Goal: Information Seeking & Learning: Check status

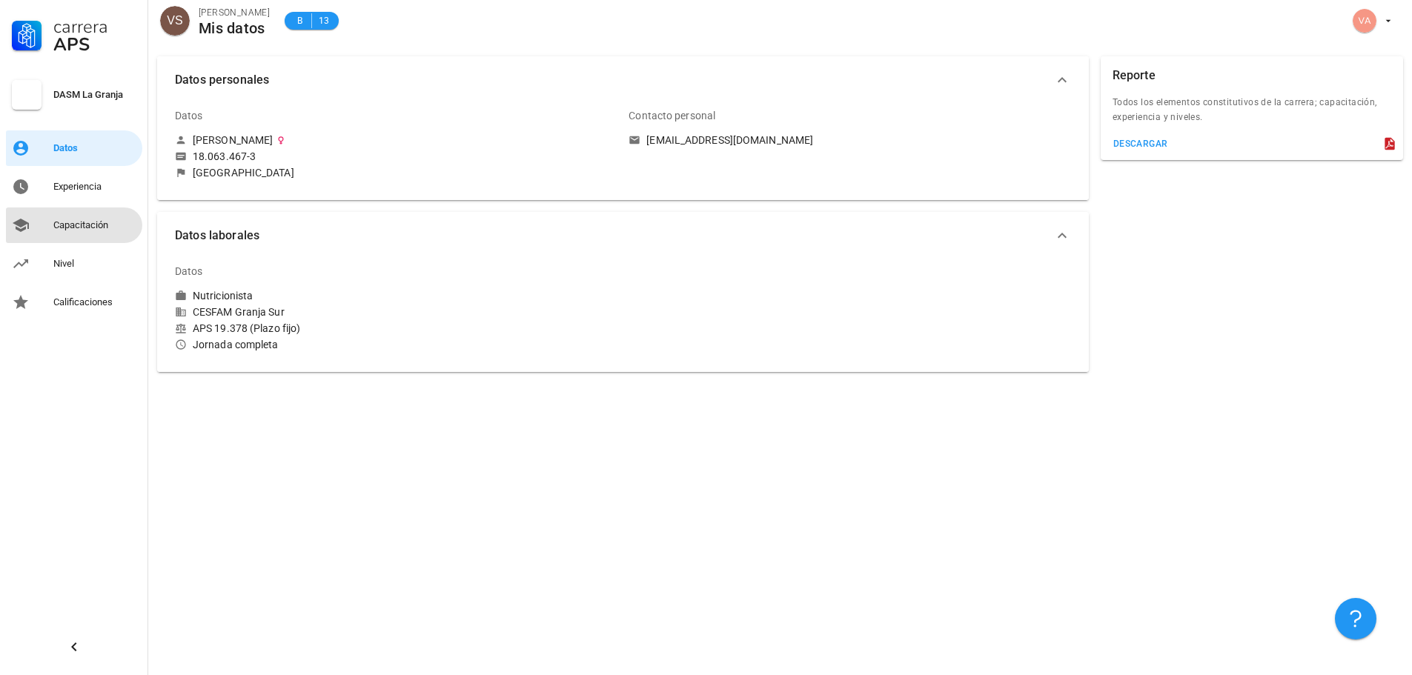
click at [33, 222] on link "Capacitación" at bounding box center [74, 226] width 136 height 36
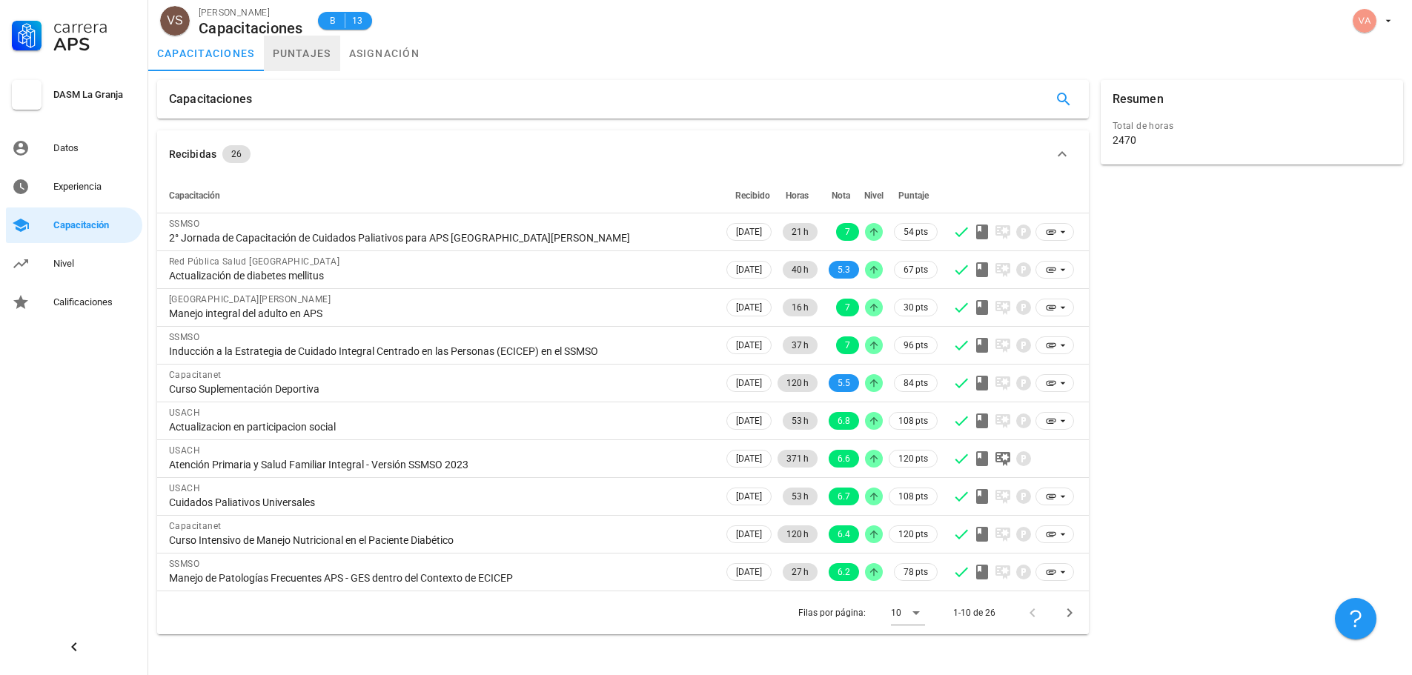
click at [294, 56] on link "puntajes" at bounding box center [302, 54] width 76 height 36
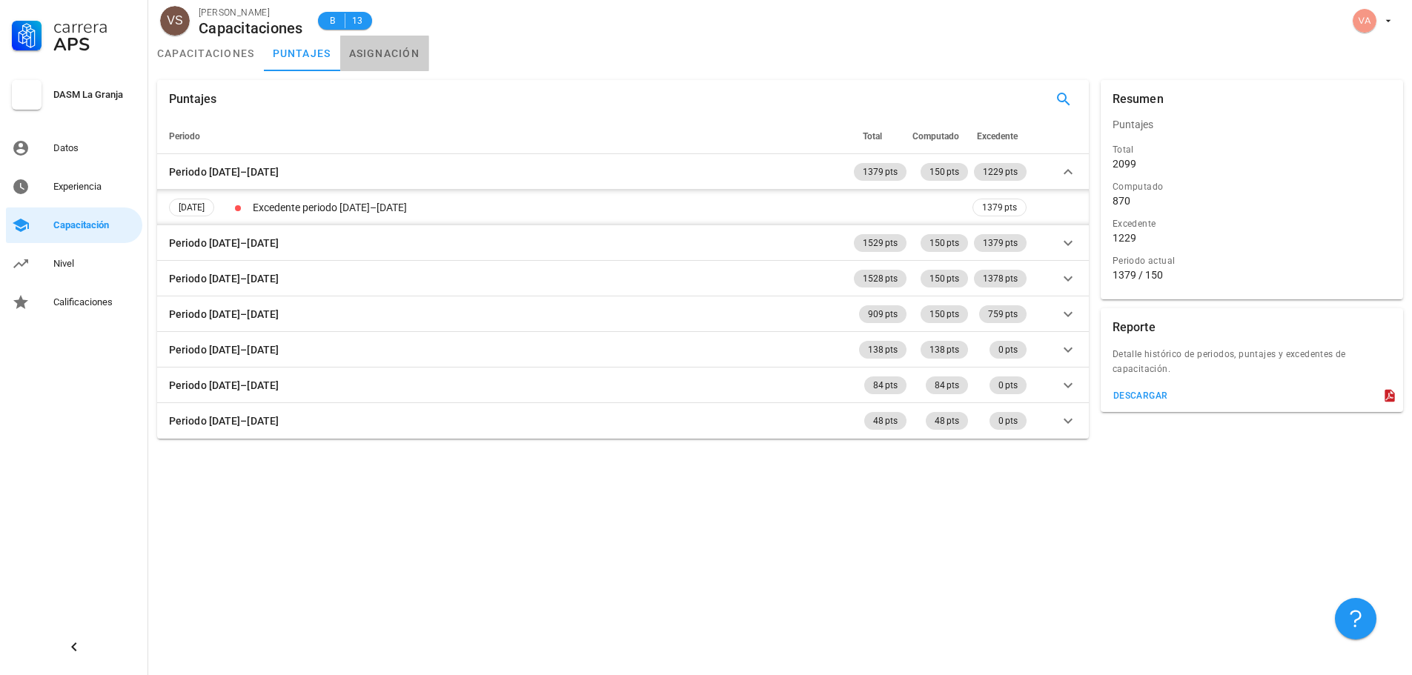
click at [377, 57] on link "asignación" at bounding box center [384, 54] width 89 height 36
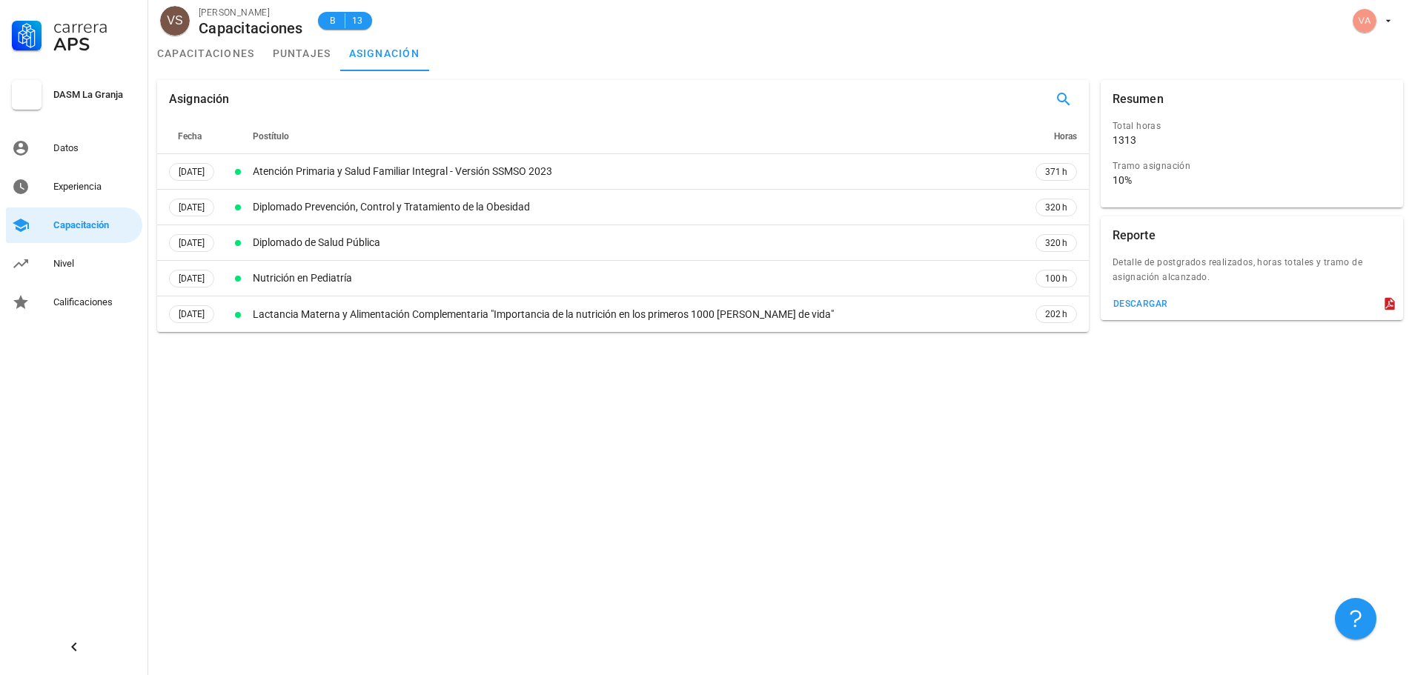
click at [1122, 143] on div "1313" at bounding box center [1125, 139] width 24 height 13
click at [1141, 185] on div "10%" at bounding box center [1246, 179] width 267 height 13
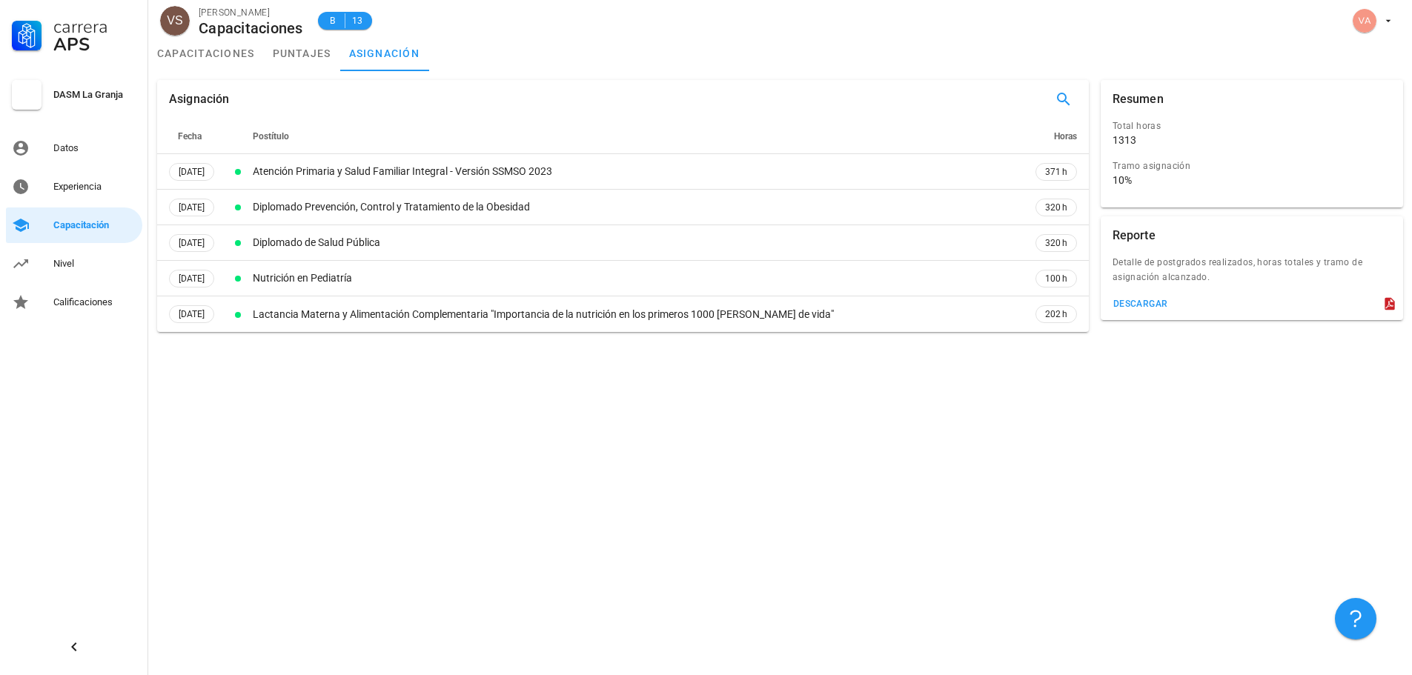
click at [1127, 139] on div "1313" at bounding box center [1125, 139] width 24 height 13
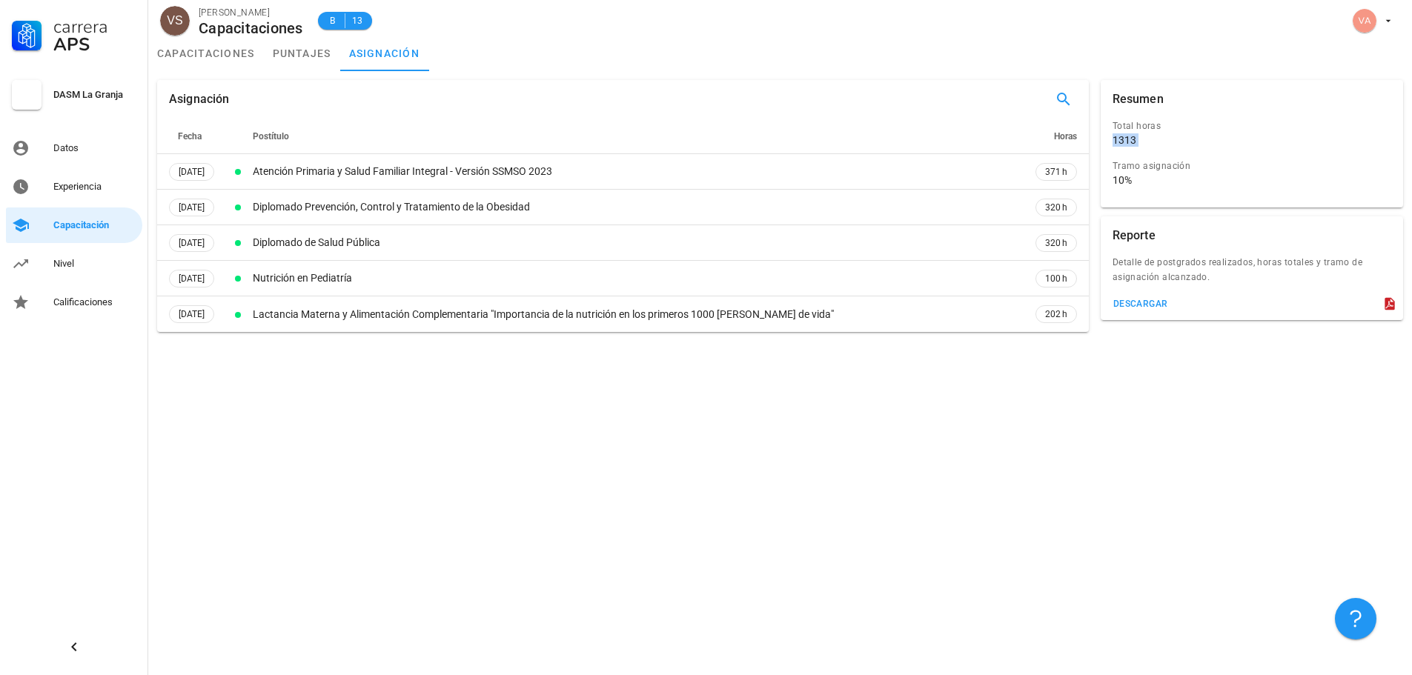
click at [1127, 139] on div "1313" at bounding box center [1125, 139] width 24 height 13
click at [219, 59] on link "capacitaciones" at bounding box center [206, 54] width 116 height 36
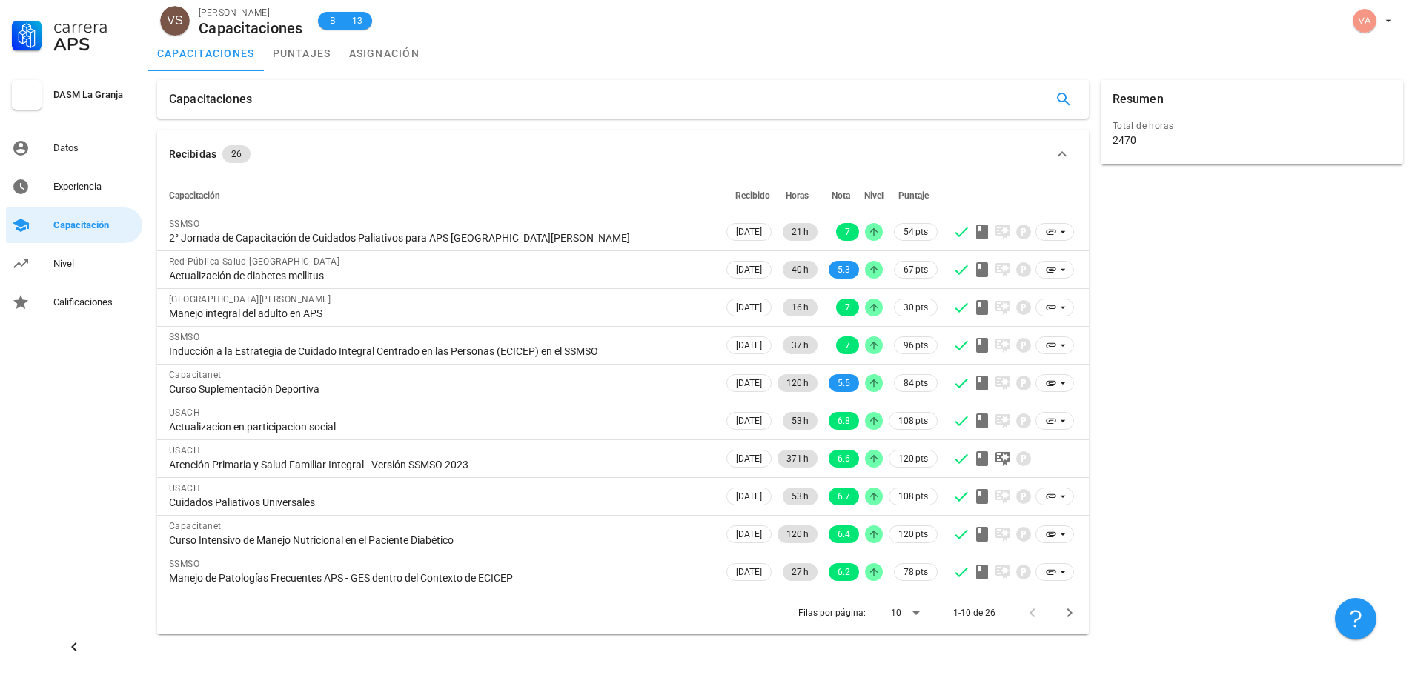
click at [1130, 135] on div "2470" at bounding box center [1125, 139] width 24 height 13
click at [1130, 137] on div "2470" at bounding box center [1125, 139] width 24 height 13
click at [359, 57] on link "asignación" at bounding box center [384, 54] width 89 height 36
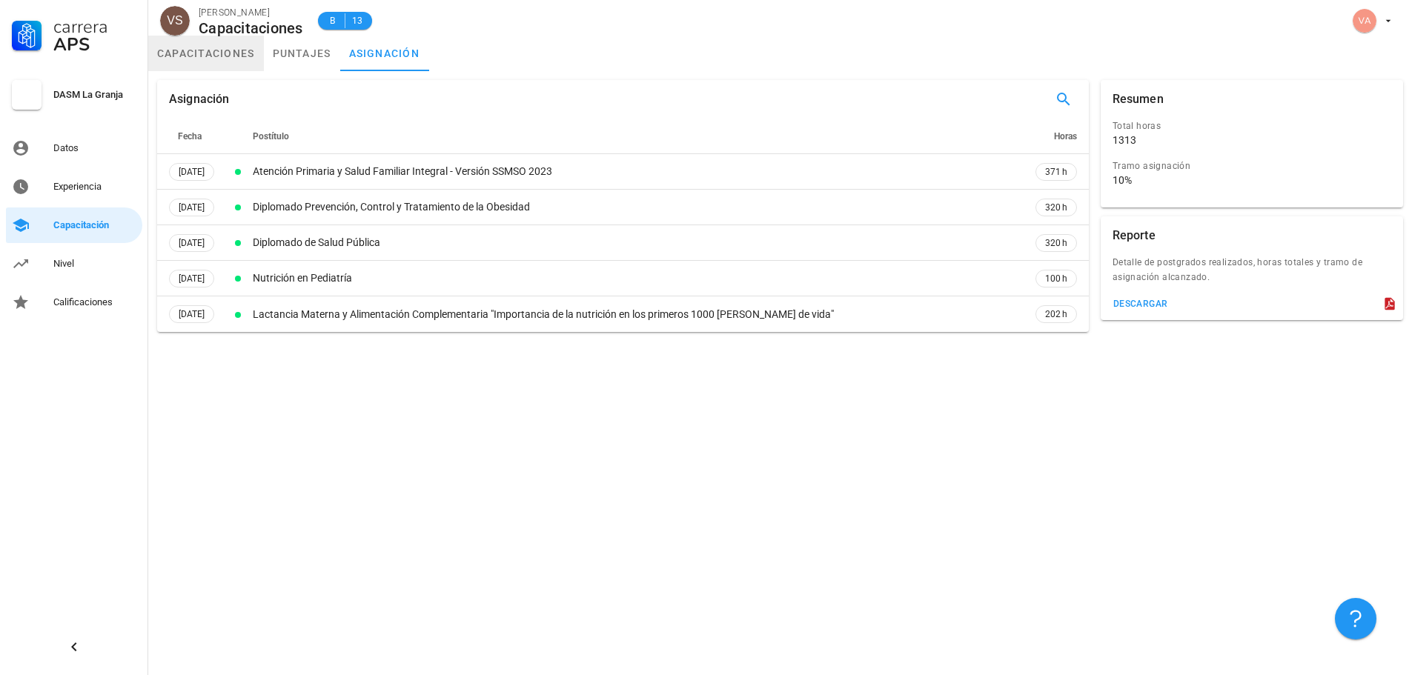
click at [227, 62] on link "capacitaciones" at bounding box center [206, 54] width 116 height 36
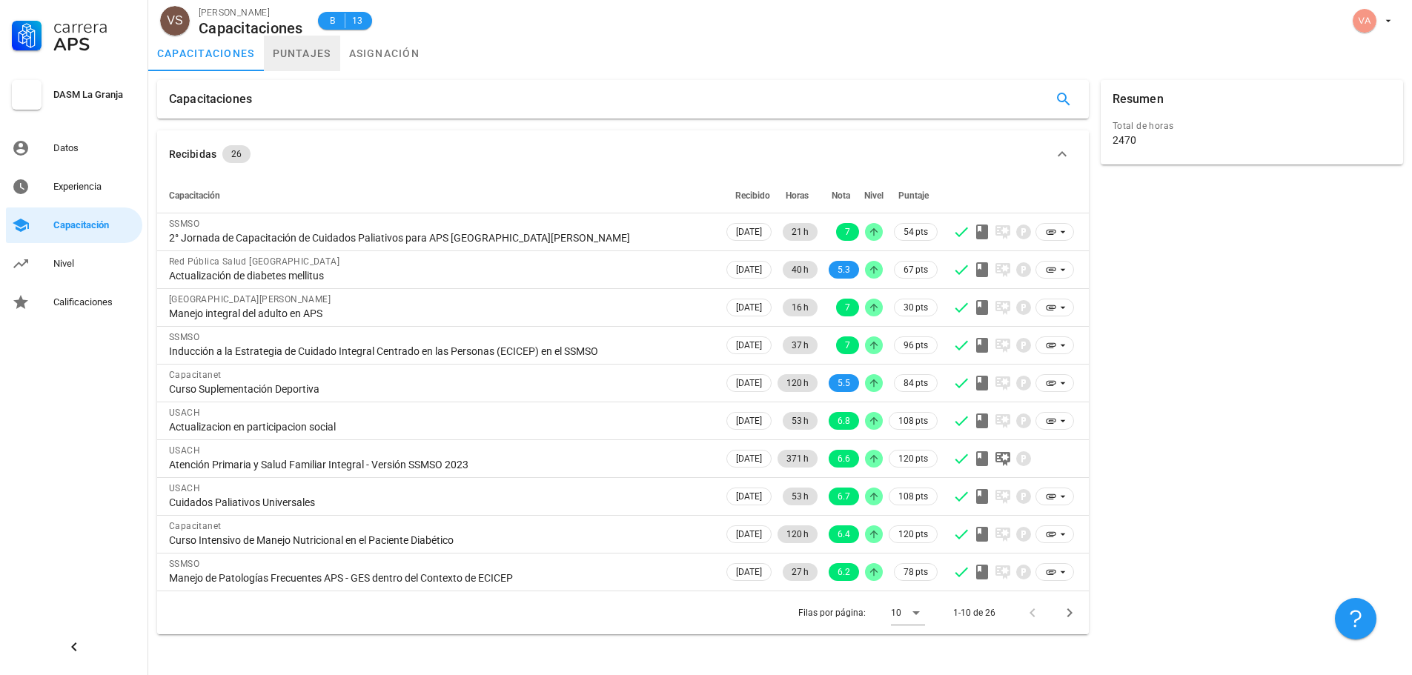
click at [298, 62] on link "puntajes" at bounding box center [302, 54] width 76 height 36
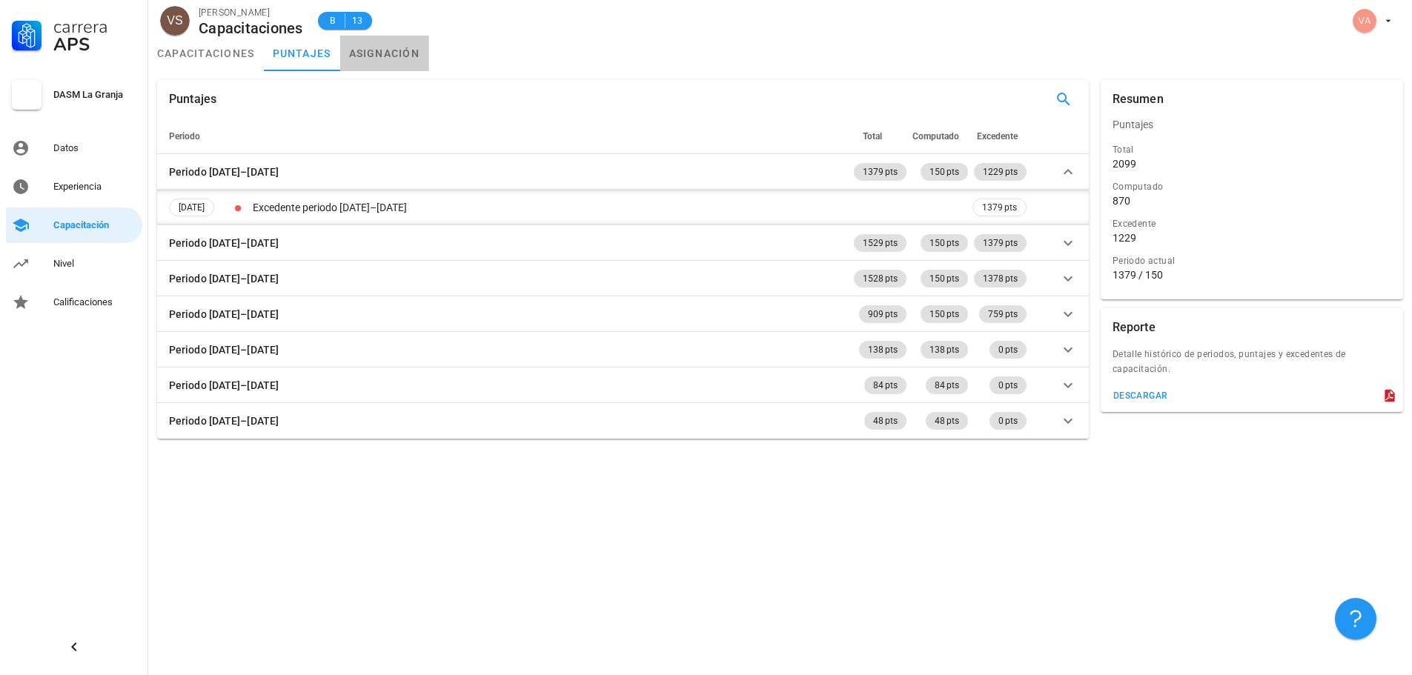
click at [371, 59] on link "asignación" at bounding box center [384, 54] width 89 height 36
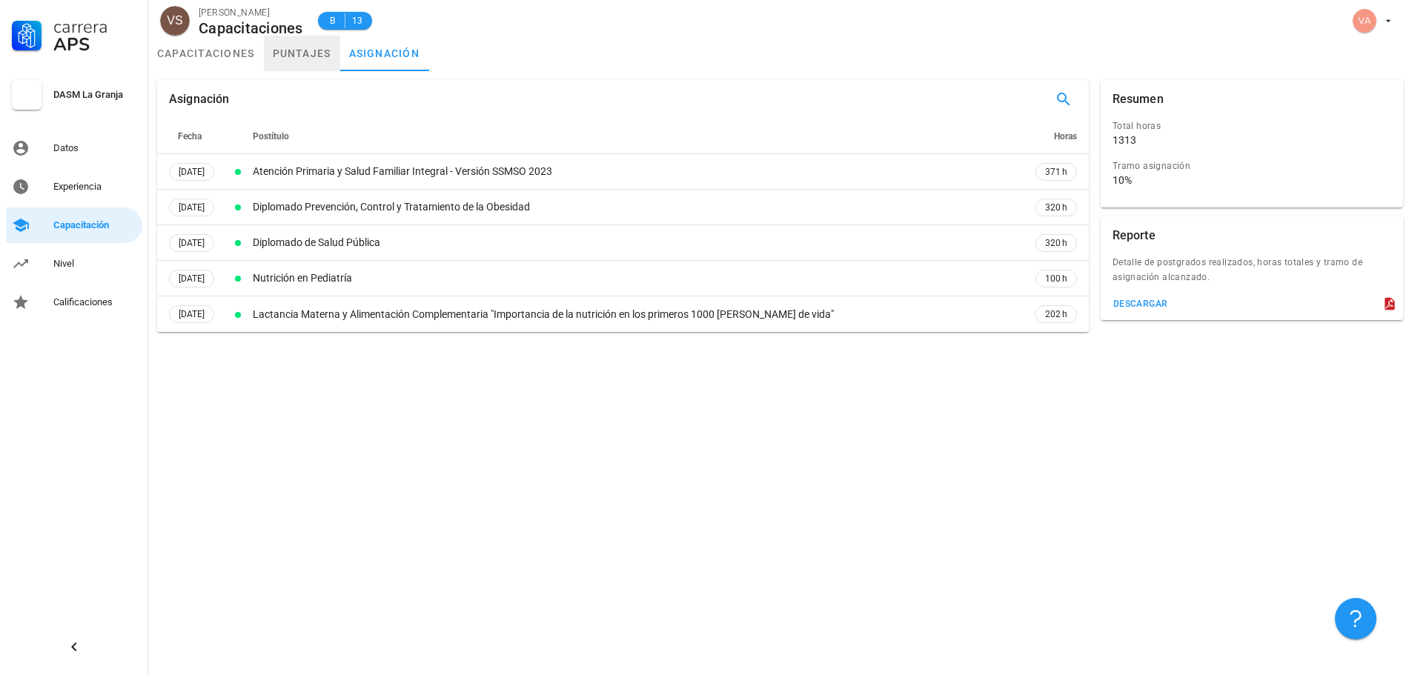
click at [329, 58] on link "puntajes" at bounding box center [302, 54] width 76 height 36
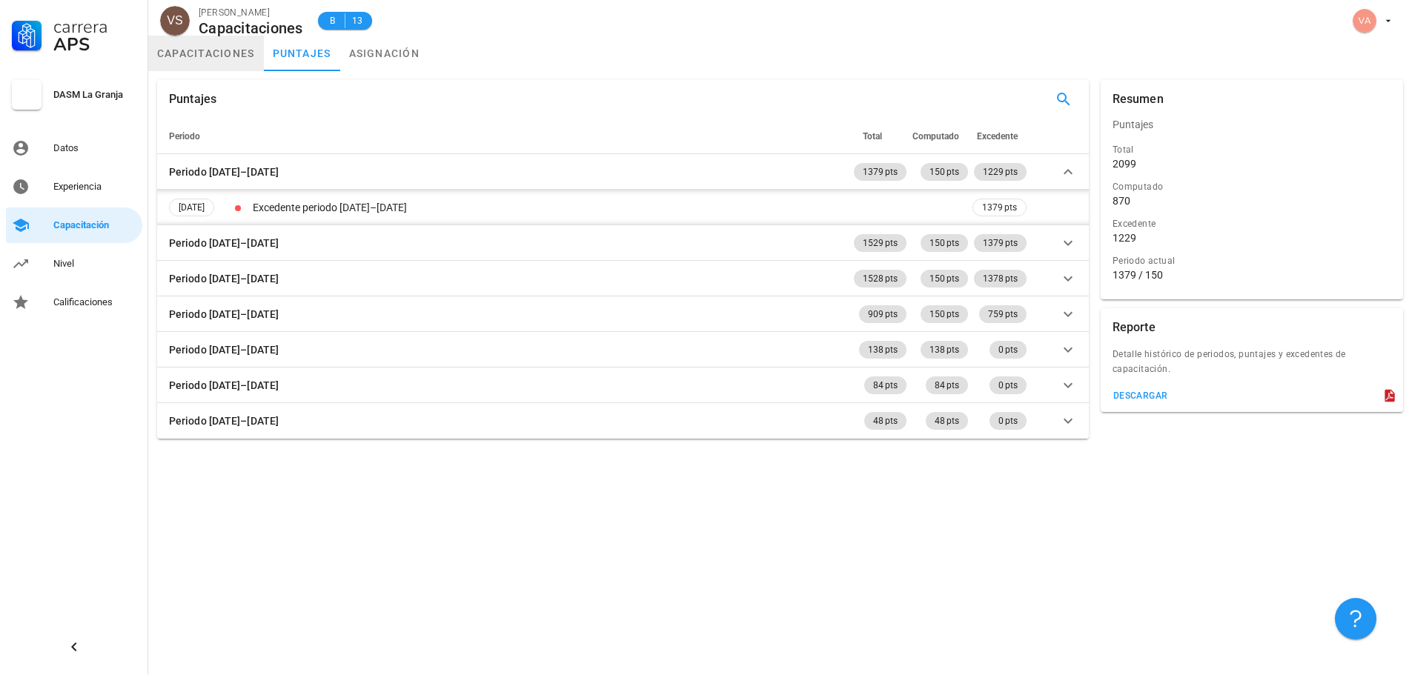
click at [219, 60] on link "capacitaciones" at bounding box center [206, 54] width 116 height 36
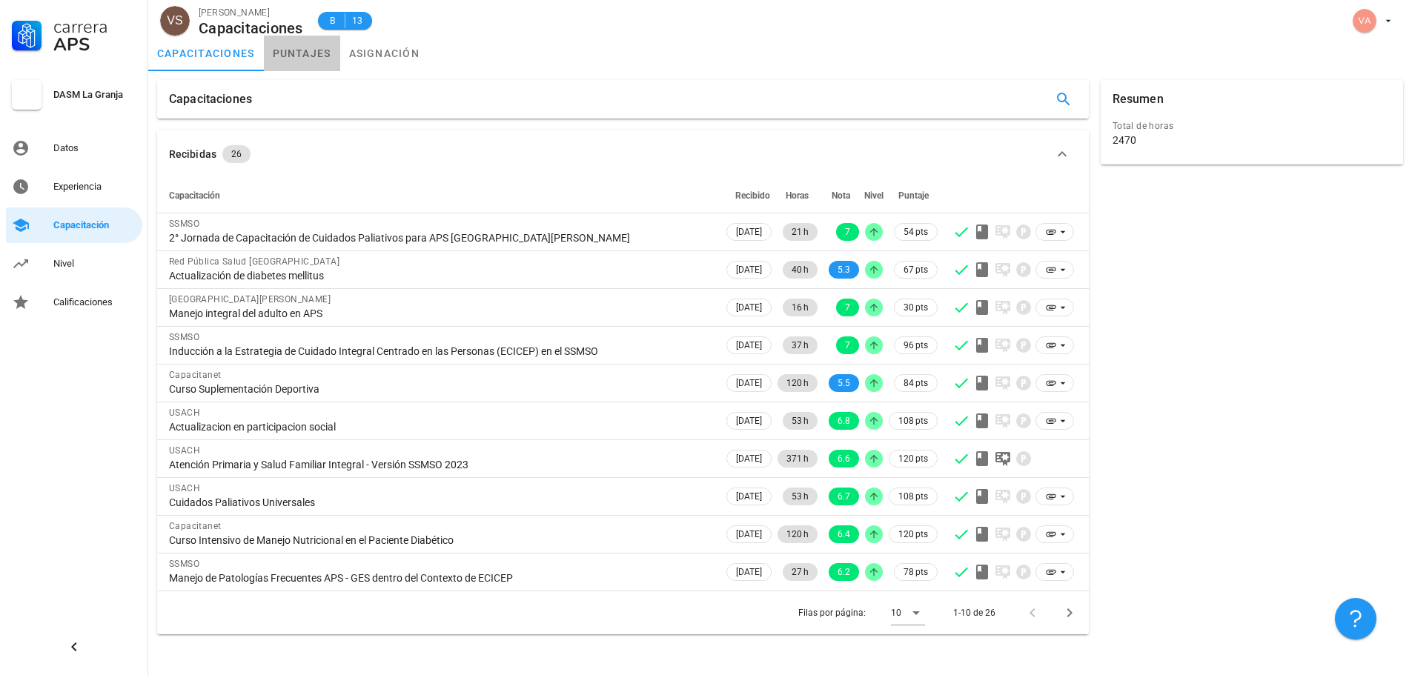
click at [290, 49] on link "puntajes" at bounding box center [302, 54] width 76 height 36
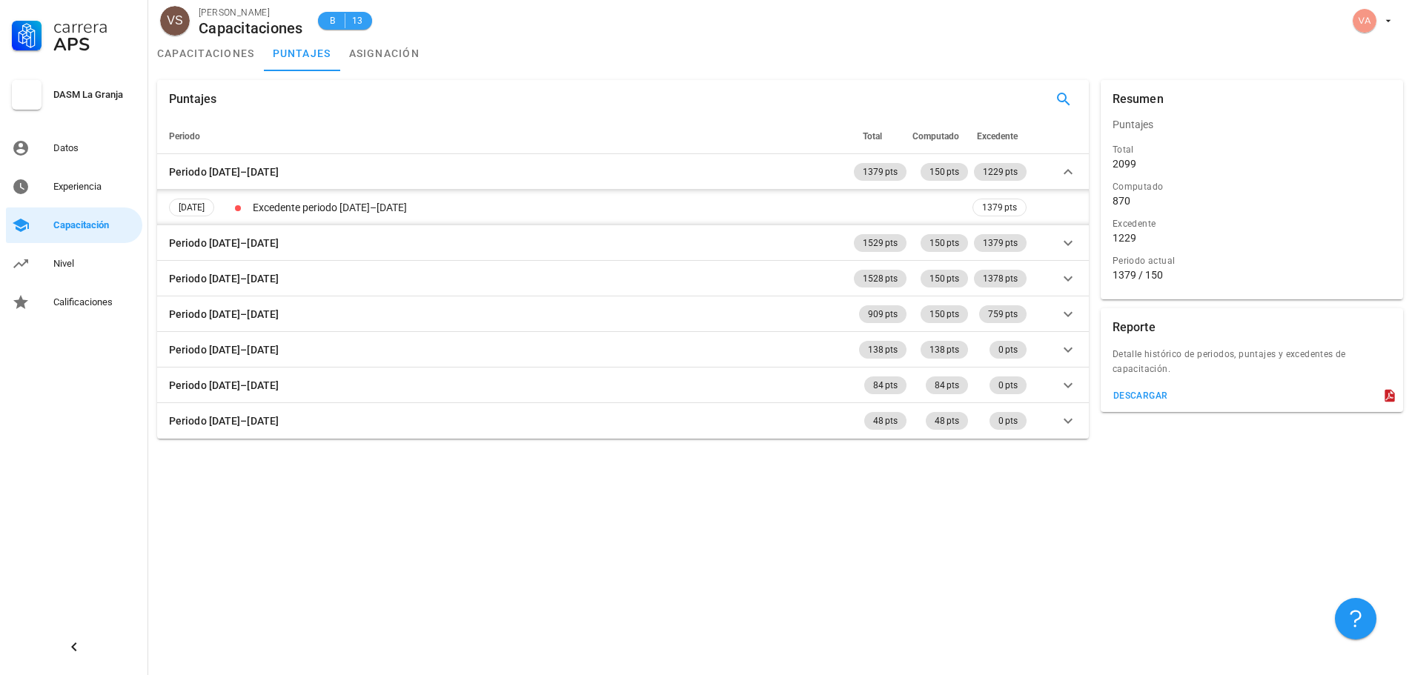
click at [357, 17] on span "13" at bounding box center [357, 20] width 12 height 15
click at [215, 56] on link "capacitaciones" at bounding box center [206, 54] width 116 height 36
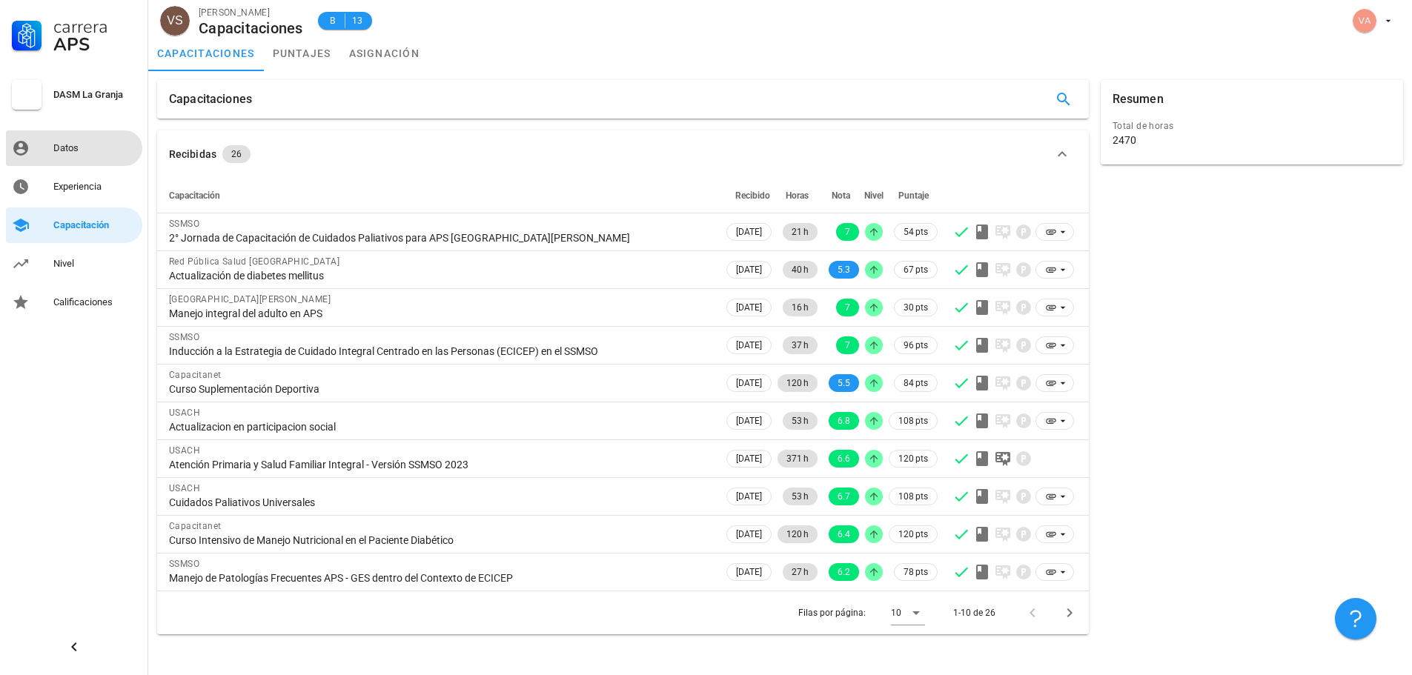
click at [55, 150] on div "Datos" at bounding box center [94, 148] width 83 height 12
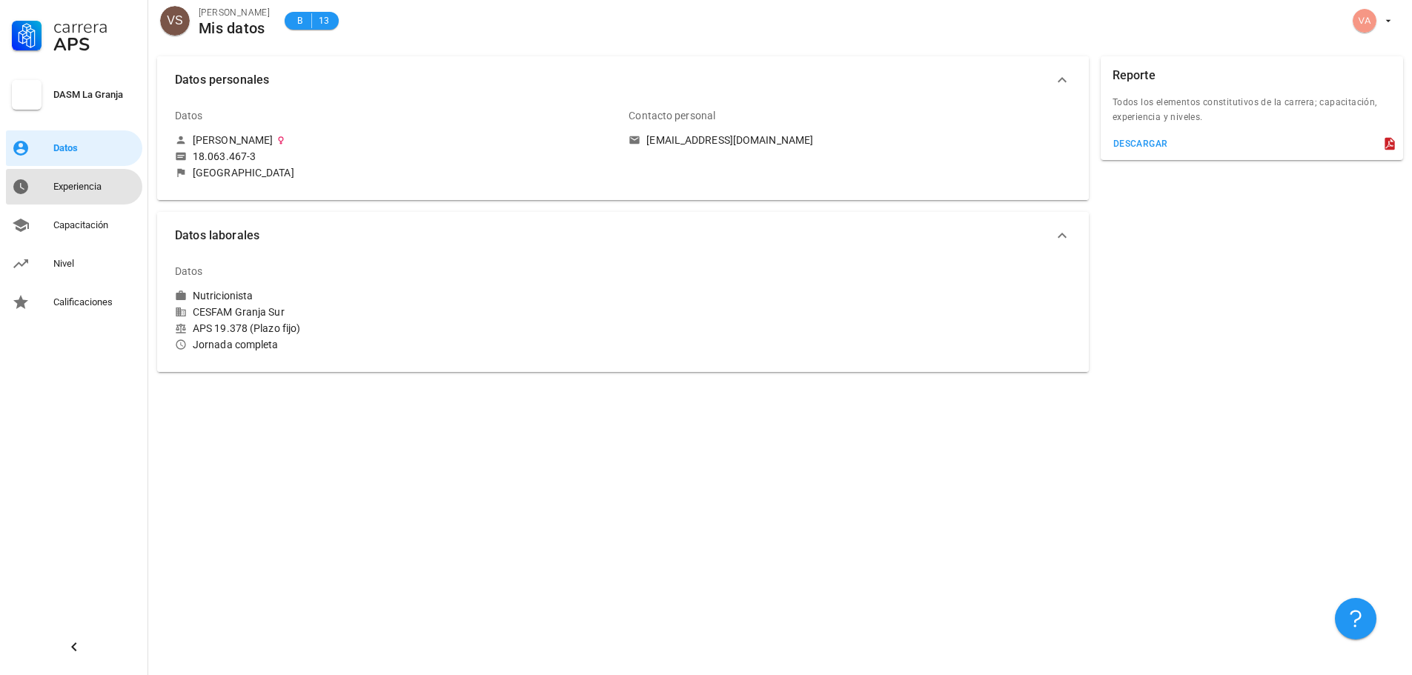
click at [42, 192] on link "Experiencia" at bounding box center [74, 187] width 136 height 36
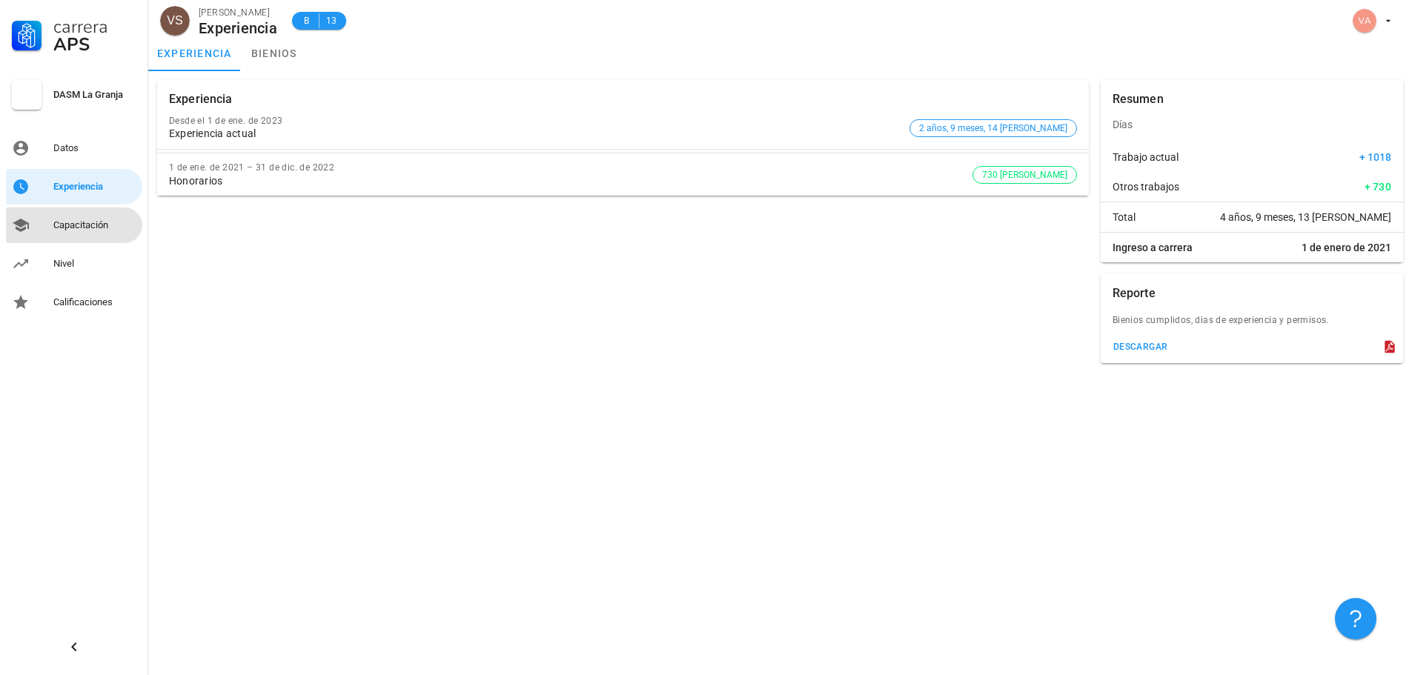
click at [87, 221] on div "Capacitación" at bounding box center [94, 225] width 83 height 12
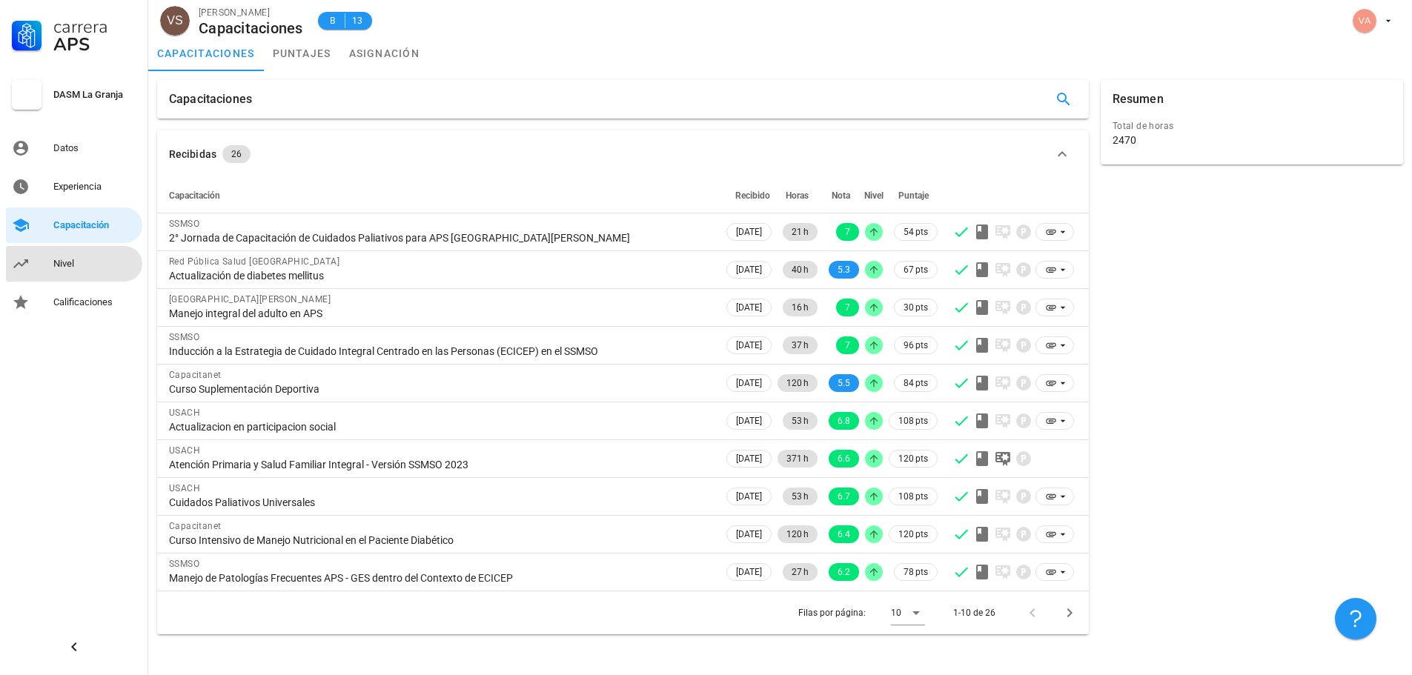
click at [90, 252] on link "Nivel" at bounding box center [74, 264] width 136 height 36
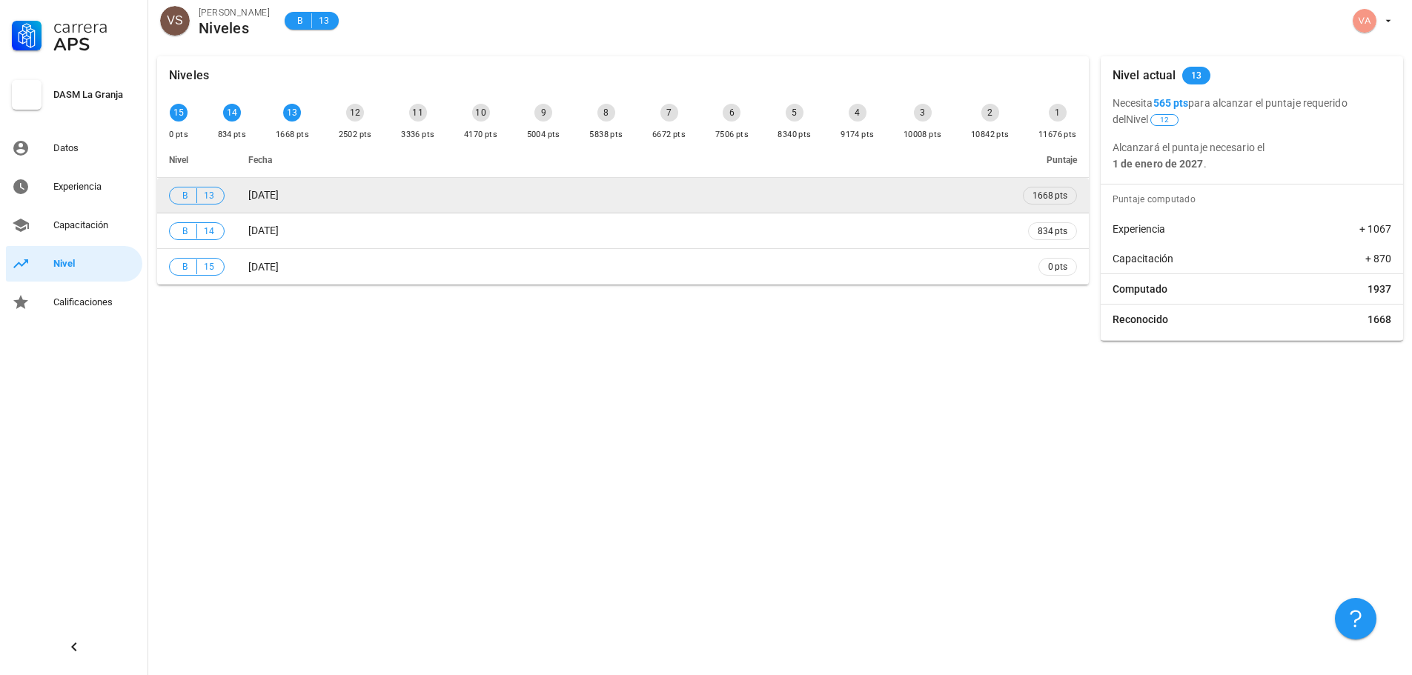
click at [259, 196] on span "31/01/2025" at bounding box center [263, 195] width 30 height 12
